Goal: Task Accomplishment & Management: Complete application form

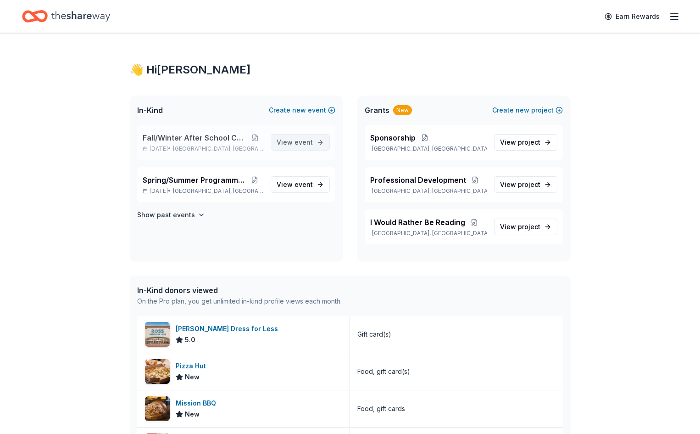
click at [296, 145] on span "event" at bounding box center [304, 142] width 18 height 8
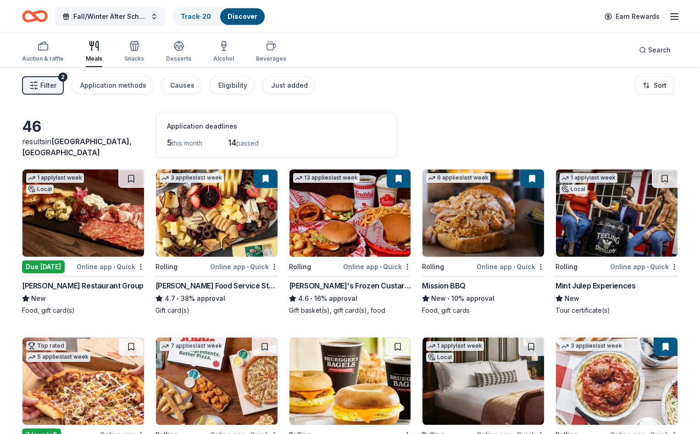
click at [65, 264] on div "Due [DATE]" at bounding box center [43, 266] width 43 height 13
click at [138, 179] on button at bounding box center [131, 178] width 26 height 18
click at [138, 179] on button at bounding box center [132, 178] width 24 height 18
click at [140, 179] on button at bounding box center [132, 178] width 24 height 18
click at [137, 180] on button at bounding box center [132, 178] width 24 height 18
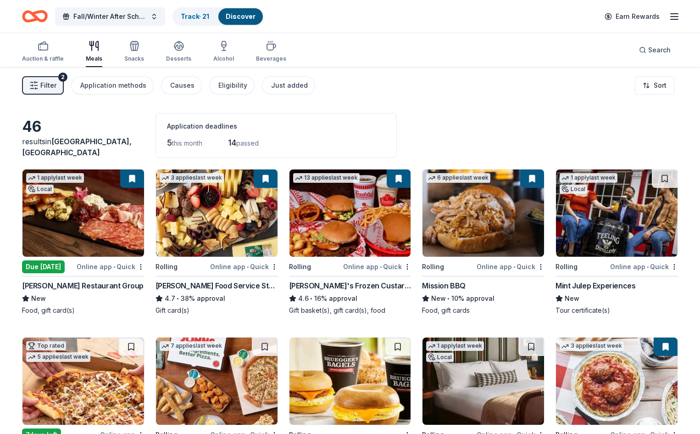
click at [138, 179] on button at bounding box center [132, 178] width 24 height 18
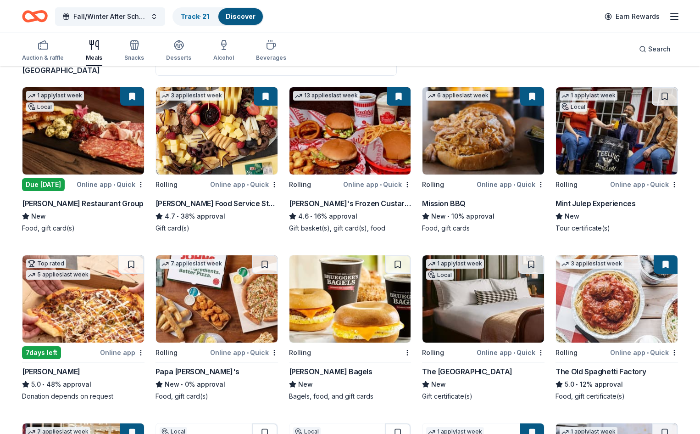
scroll to position [92, 0]
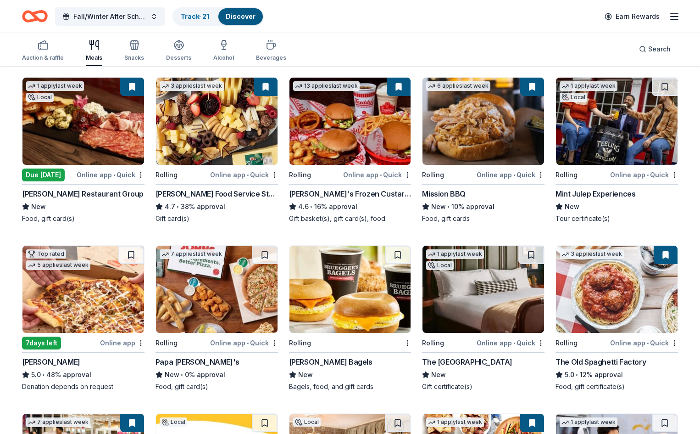
click at [140, 90] on button at bounding box center [132, 87] width 24 height 18
click at [140, 87] on button at bounding box center [132, 87] width 24 height 18
drag, startPoint x: 140, startPoint y: 87, endPoint x: 101, endPoint y: 212, distance: 131.0
click at [101, 212] on div "Cunningham Restaurant Group New Food, gift card(s)" at bounding box center [83, 205] width 123 height 35
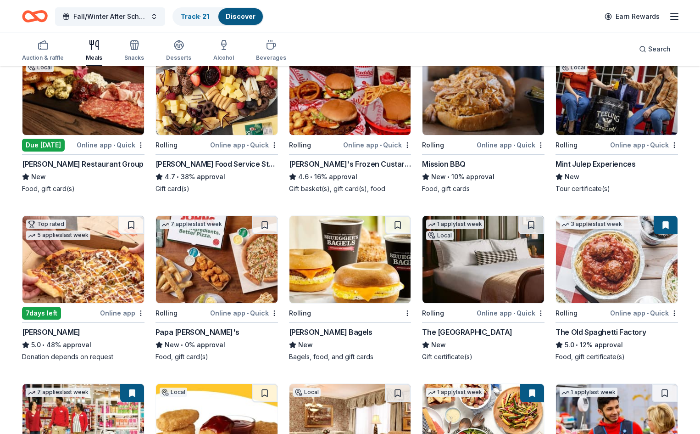
scroll to position [138, 0]
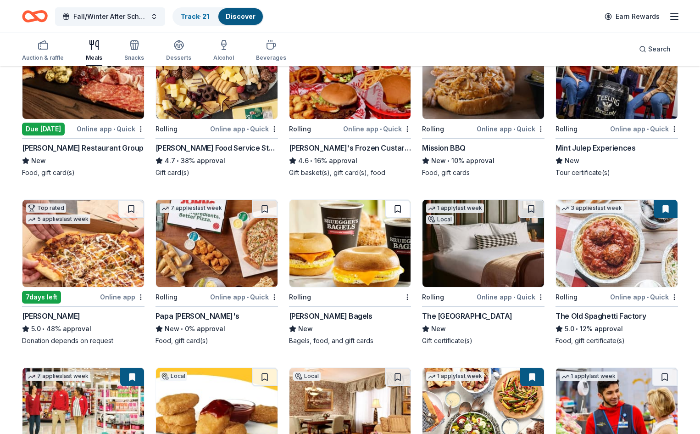
click at [393, 206] on button at bounding box center [398, 209] width 26 height 18
click at [353, 239] on img at bounding box center [351, 243] width 122 height 87
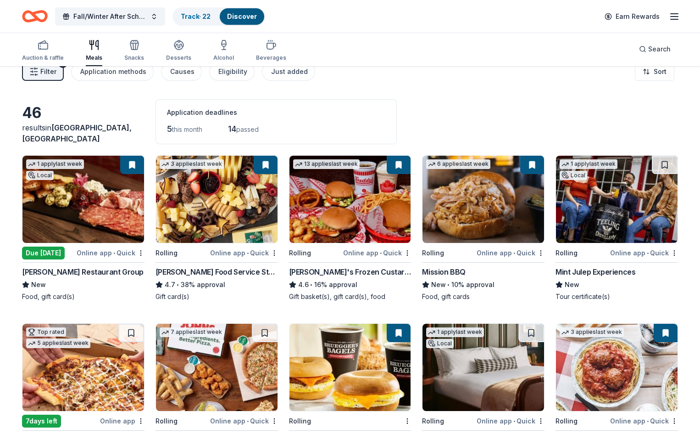
scroll to position [0, 0]
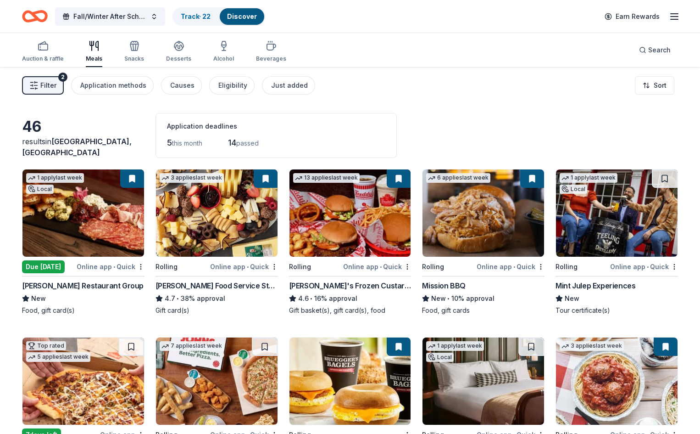
click at [625, 220] on img at bounding box center [617, 212] width 122 height 87
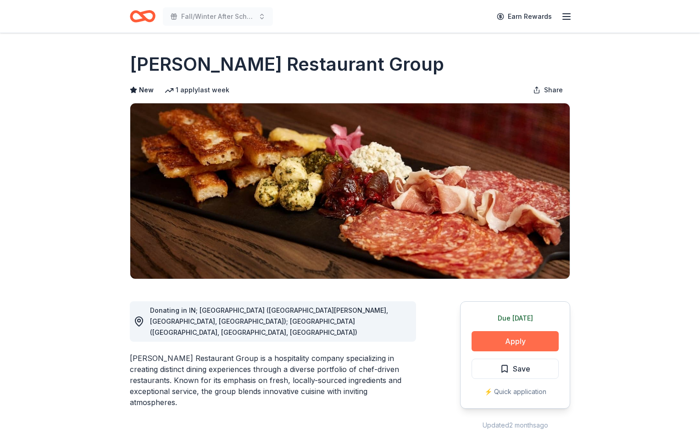
click at [512, 336] on button "Apply" at bounding box center [515, 341] width 87 height 20
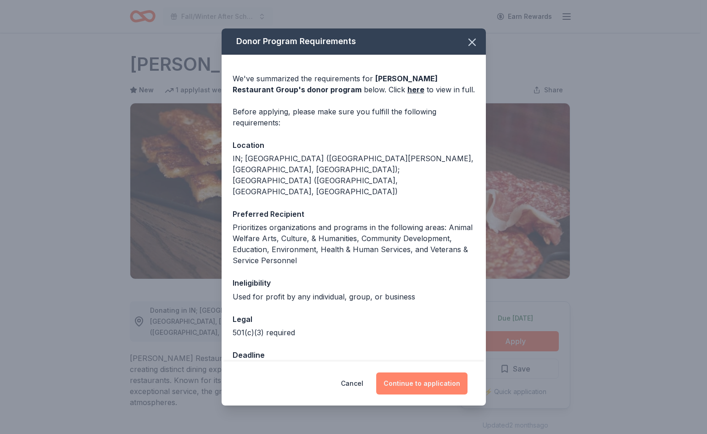
click at [417, 380] on button "Continue to application" at bounding box center [421, 383] width 91 height 22
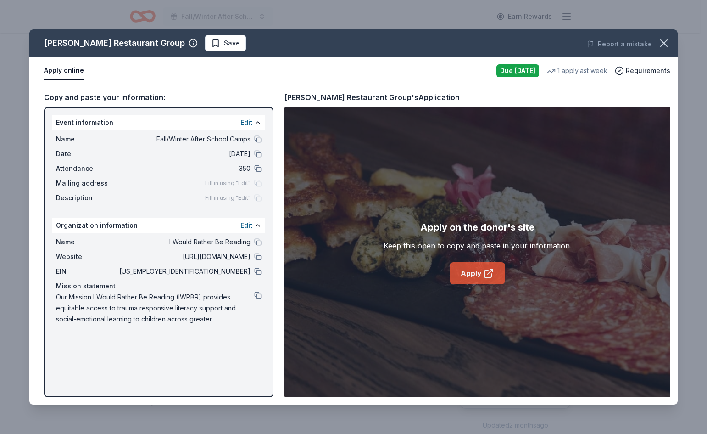
click at [470, 273] on link "Apply" at bounding box center [478, 273] width 56 height 22
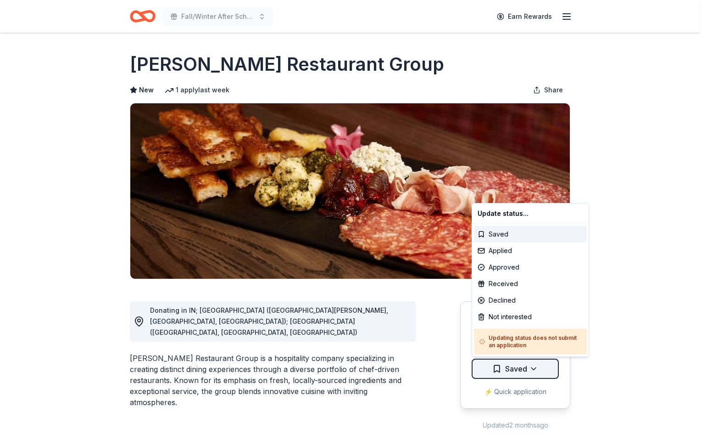
click at [534, 364] on html "Fall/Winter After School Camps Earn Rewards Due today Share Cunningham Restaura…" at bounding box center [353, 217] width 707 height 434
click at [500, 246] on div "Applied" at bounding box center [530, 250] width 113 height 17
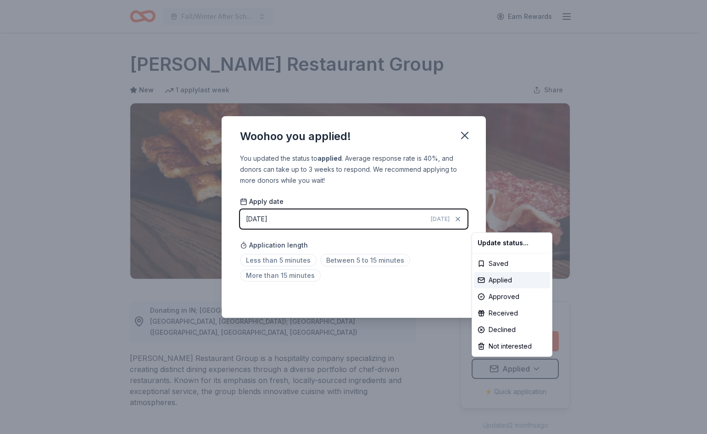
click at [282, 258] on html "Fall/Winter After School Camps Earn Rewards Due today Share Cunningham Restaura…" at bounding box center [353, 217] width 707 height 434
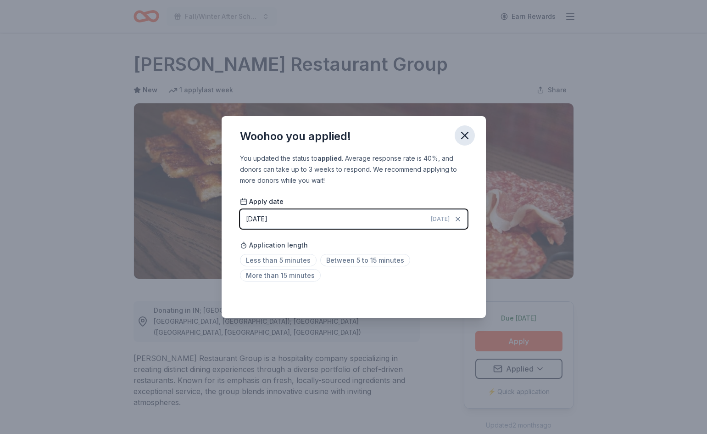
click at [468, 131] on icon "button" at bounding box center [465, 135] width 13 height 13
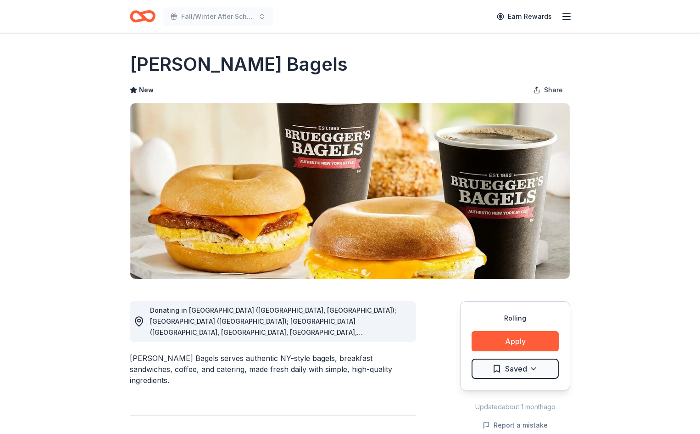
click at [398, 336] on div "Donating in AL (Huntsville, Madison); AZ (Tucson); CA (Aliso Viejo, Brea, Carls…" at bounding box center [279, 321] width 259 height 33
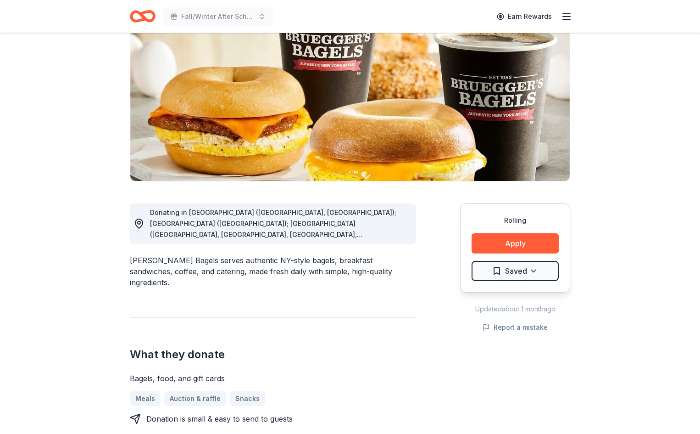
scroll to position [46, 0]
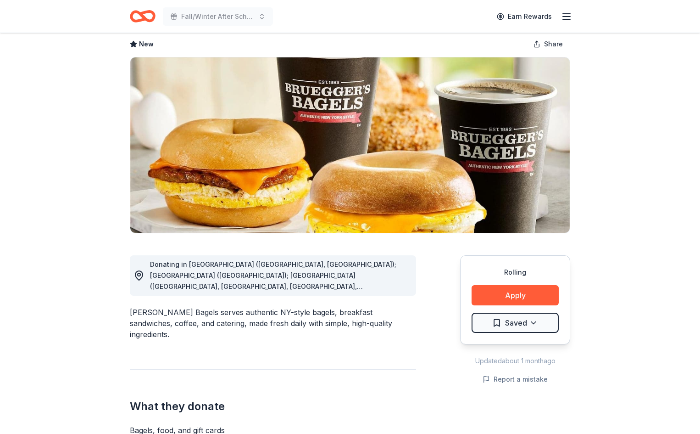
click at [387, 287] on span "Donating in AL (Huntsville, Madison); AZ (Tucson); CA (Aliso Viejo, Brea, Carls…" at bounding box center [278, 429] width 257 height 338
click at [398, 288] on span "Donating in AL (Huntsville, Madison); AZ (Tucson); CA (Aliso Viejo, Brea, Carls…" at bounding box center [278, 429] width 257 height 338
click at [529, 293] on button "Apply" at bounding box center [515, 295] width 87 height 20
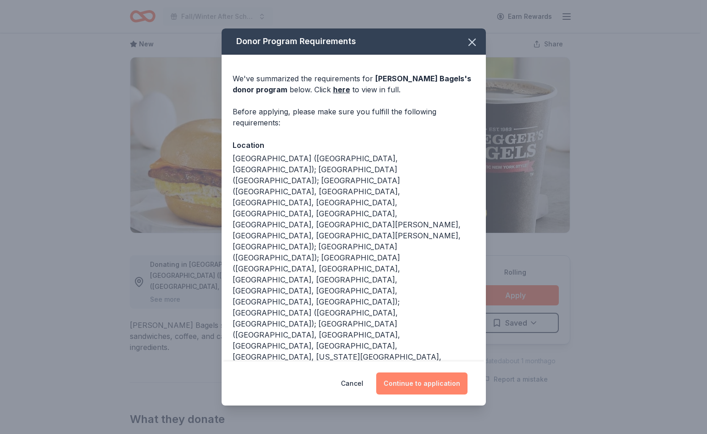
click at [427, 383] on button "Continue to application" at bounding box center [421, 383] width 91 height 22
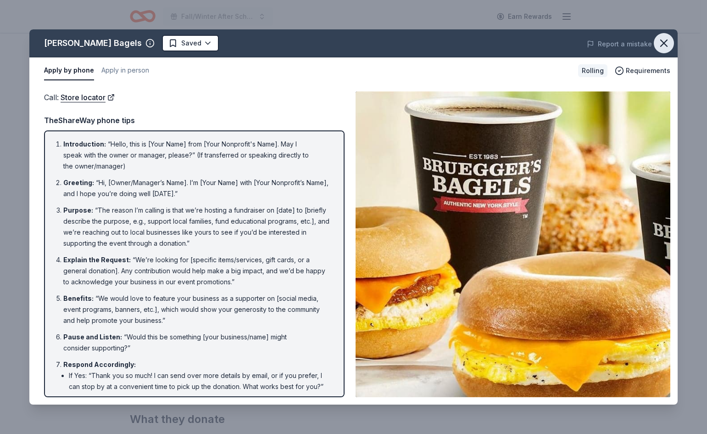
click at [666, 41] on icon "button" at bounding box center [664, 43] width 6 height 6
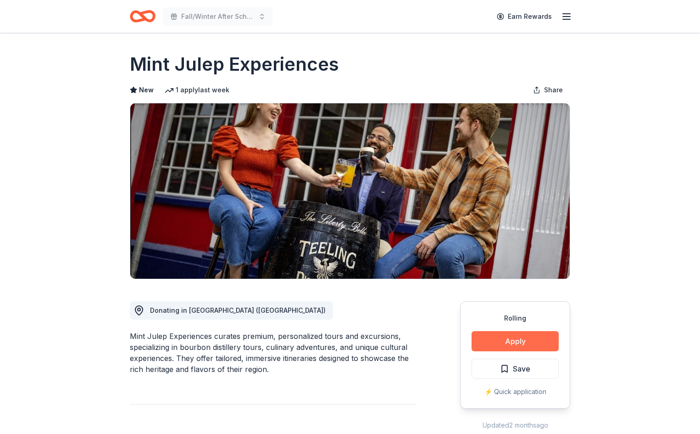
click at [527, 341] on button "Apply" at bounding box center [515, 341] width 87 height 20
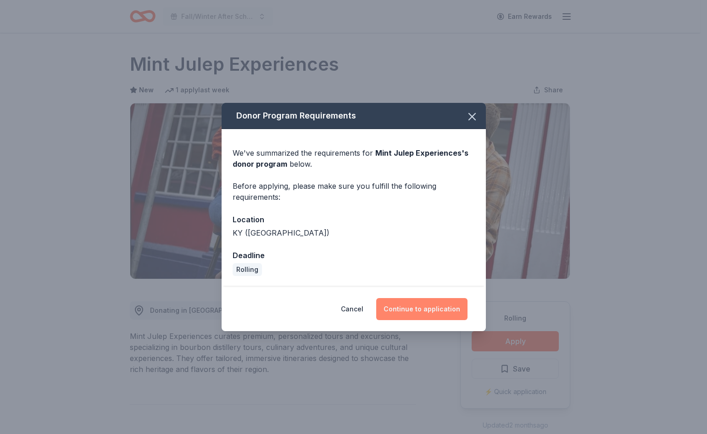
click at [437, 304] on button "Continue to application" at bounding box center [421, 309] width 91 height 22
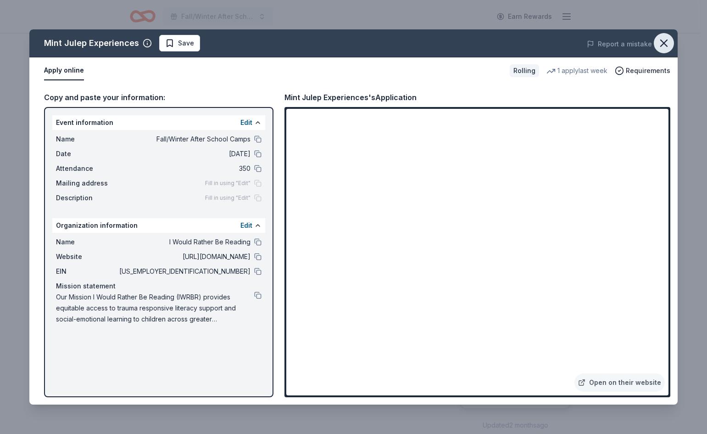
click at [665, 44] on icon "button" at bounding box center [664, 43] width 6 height 6
